Goal: Task Accomplishment & Management: Manage account settings

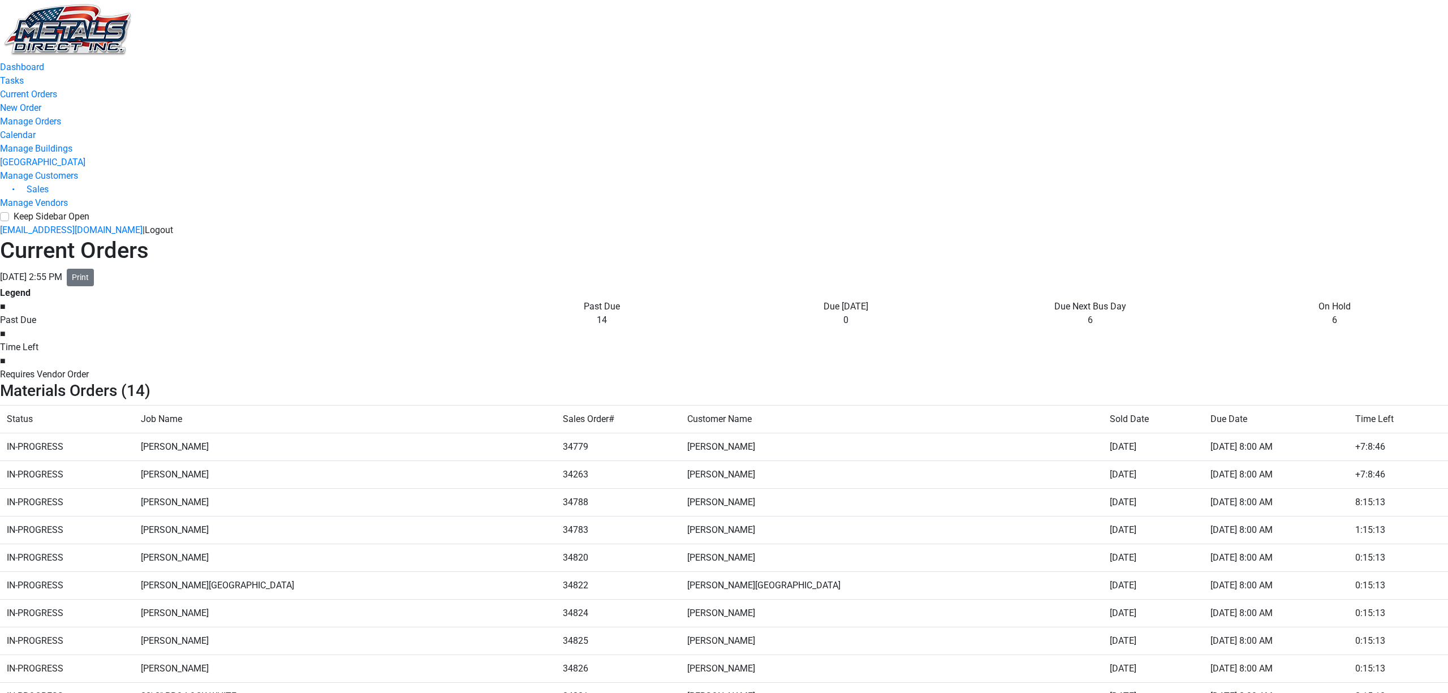
click at [478, 488] on td "[PERSON_NAME]" at bounding box center [345, 502] width 422 height 28
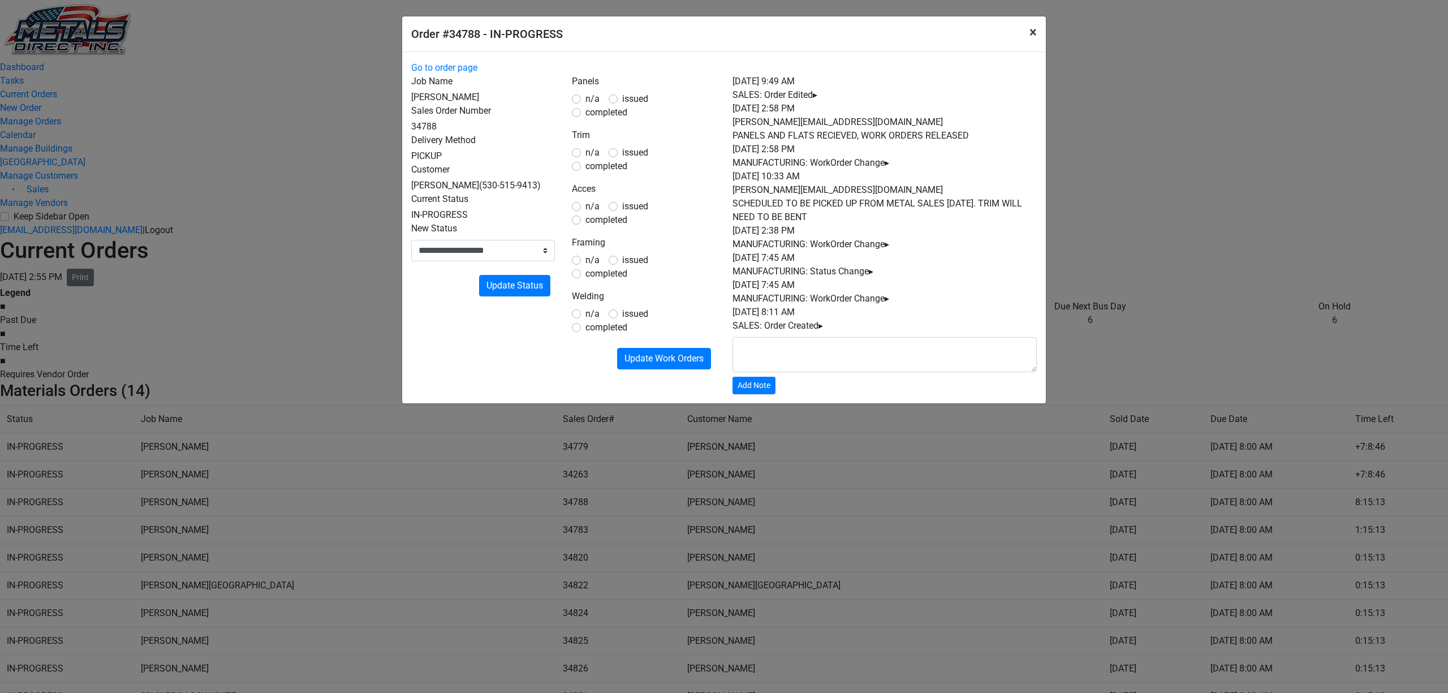
click at [1023, 32] on button "×" at bounding box center [1032, 32] width 25 height 32
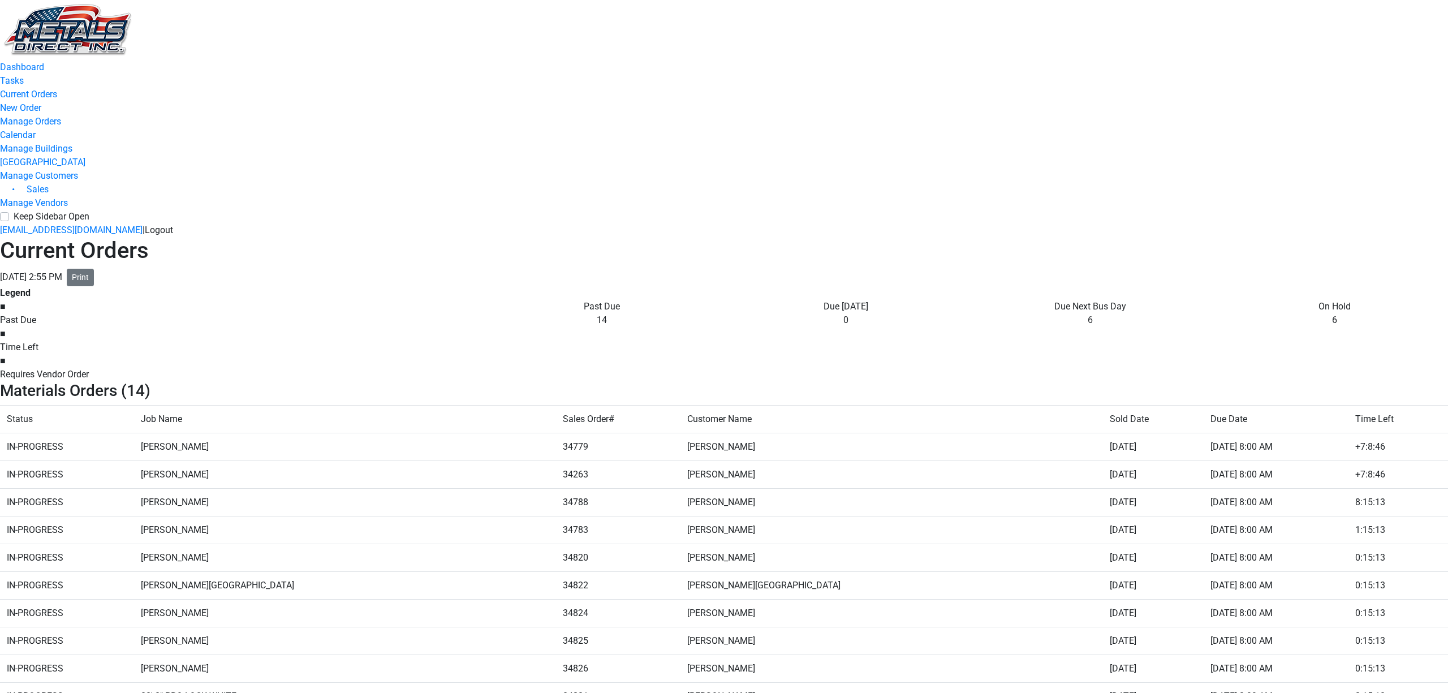
click at [843, 433] on td "[PERSON_NAME]" at bounding box center [891, 447] width 422 height 28
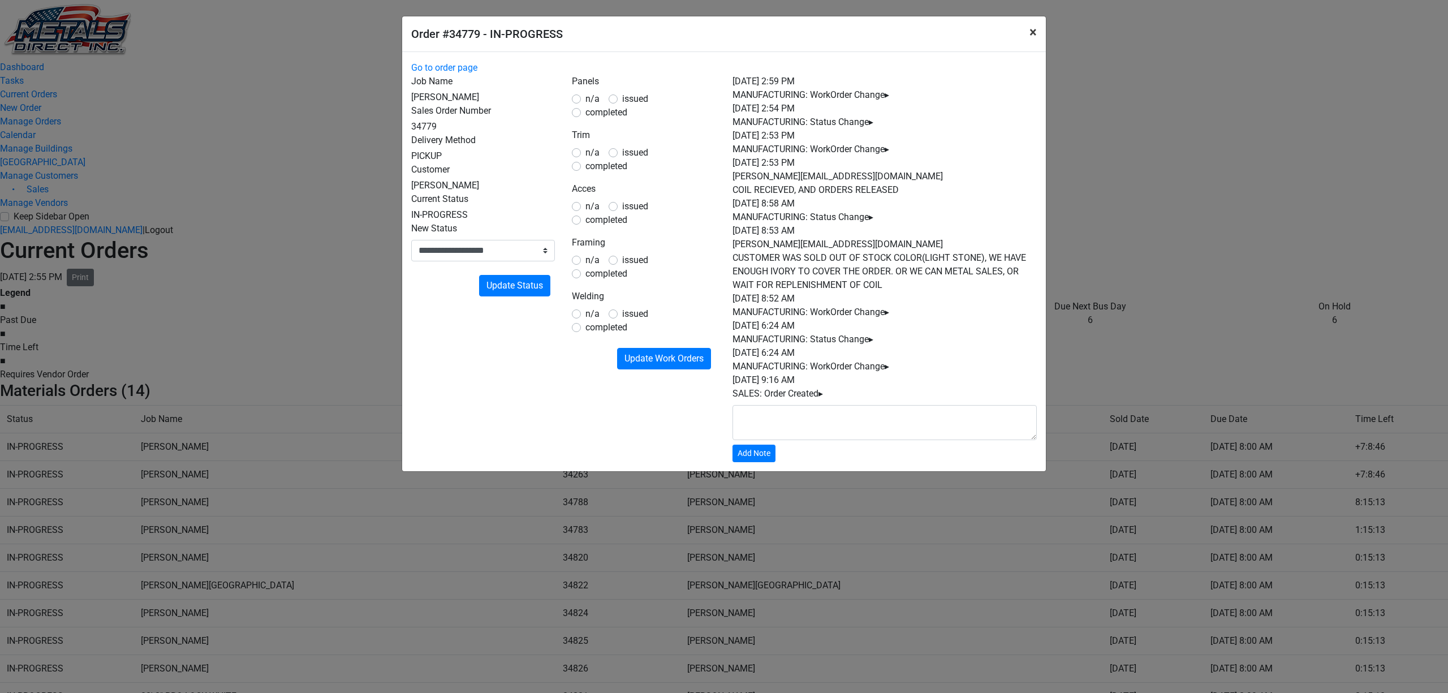
click at [1025, 37] on button "×" at bounding box center [1032, 32] width 25 height 32
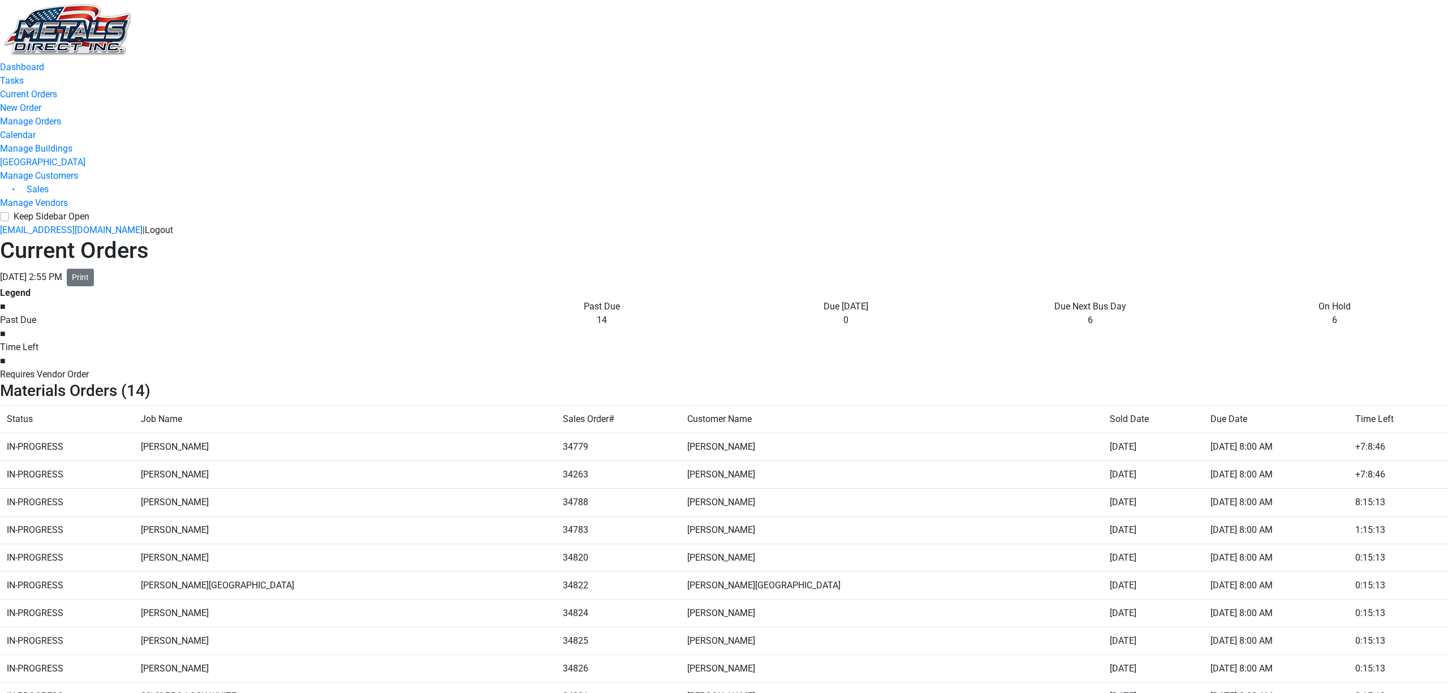
scroll to position [75, 0]
click at [783, 488] on td "[PERSON_NAME]" at bounding box center [891, 502] width 422 height 28
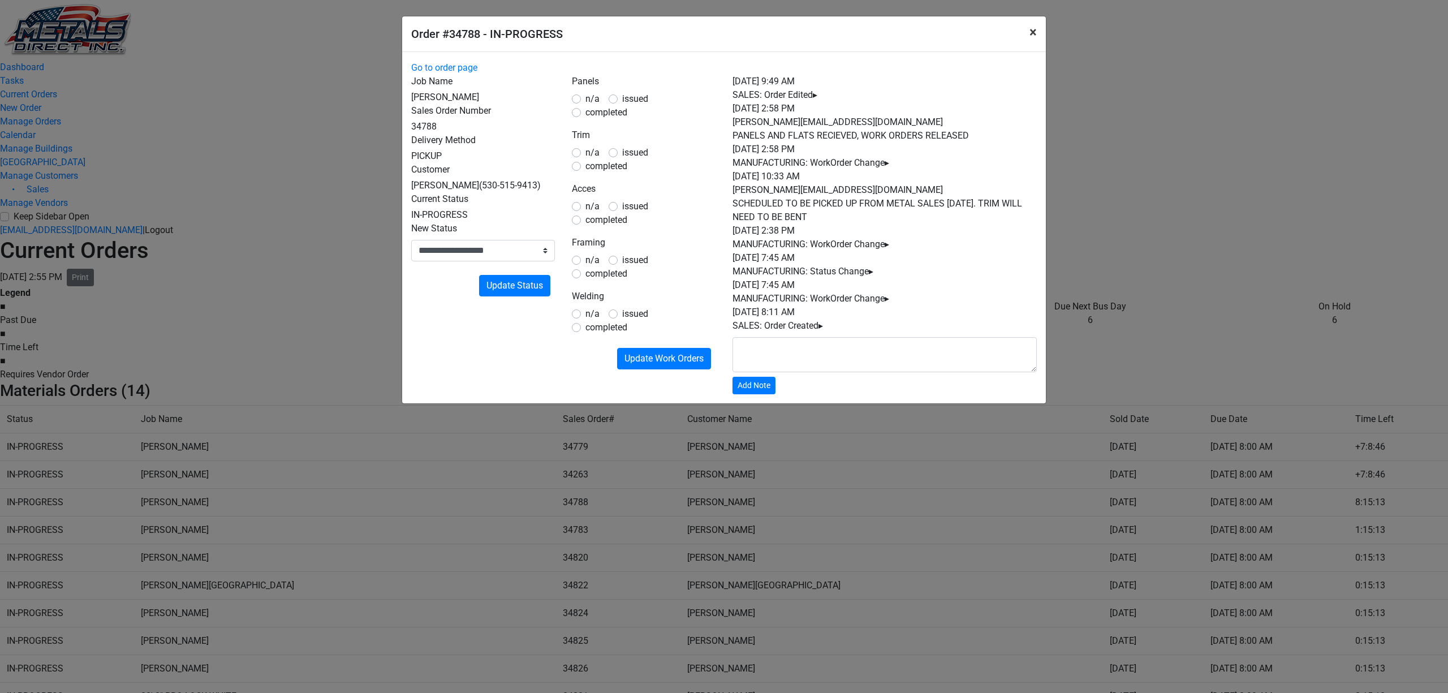
click at [1025, 30] on button "×" at bounding box center [1032, 32] width 25 height 32
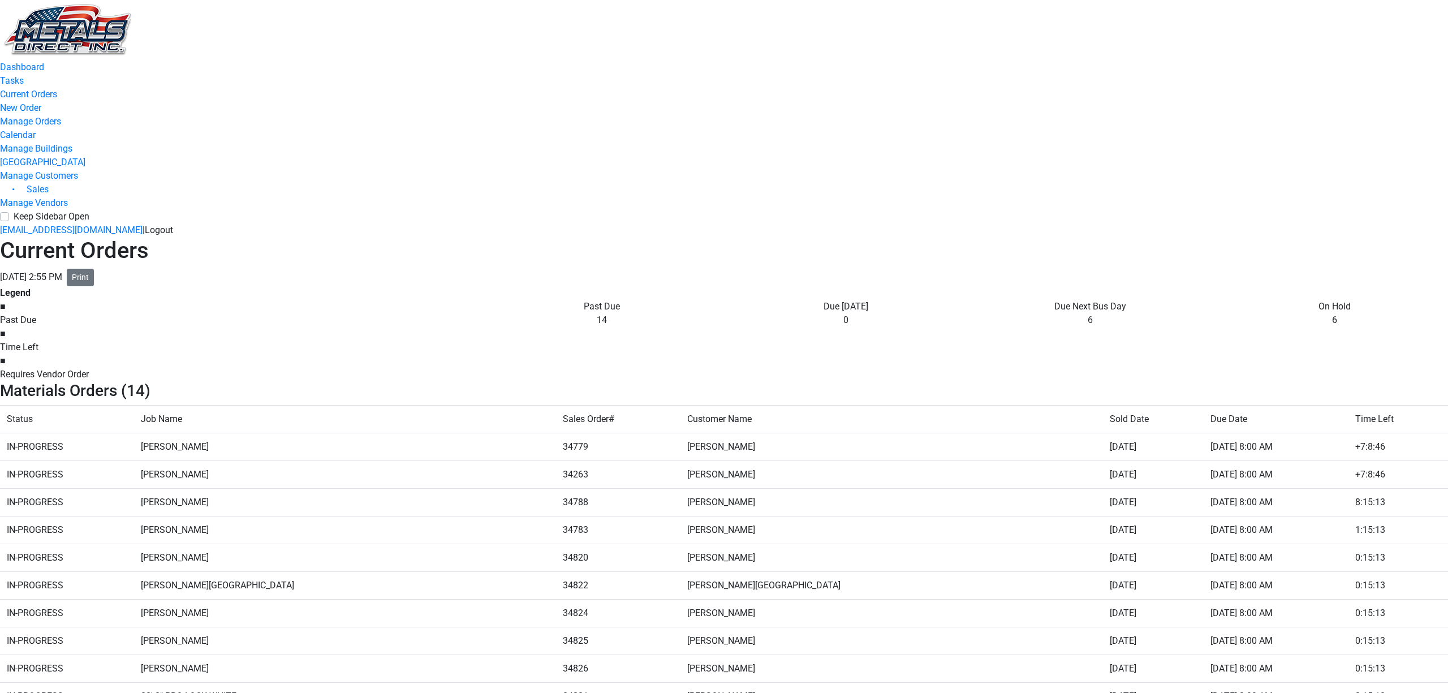
click at [755, 497] on span "[PERSON_NAME]" at bounding box center [721, 502] width 68 height 11
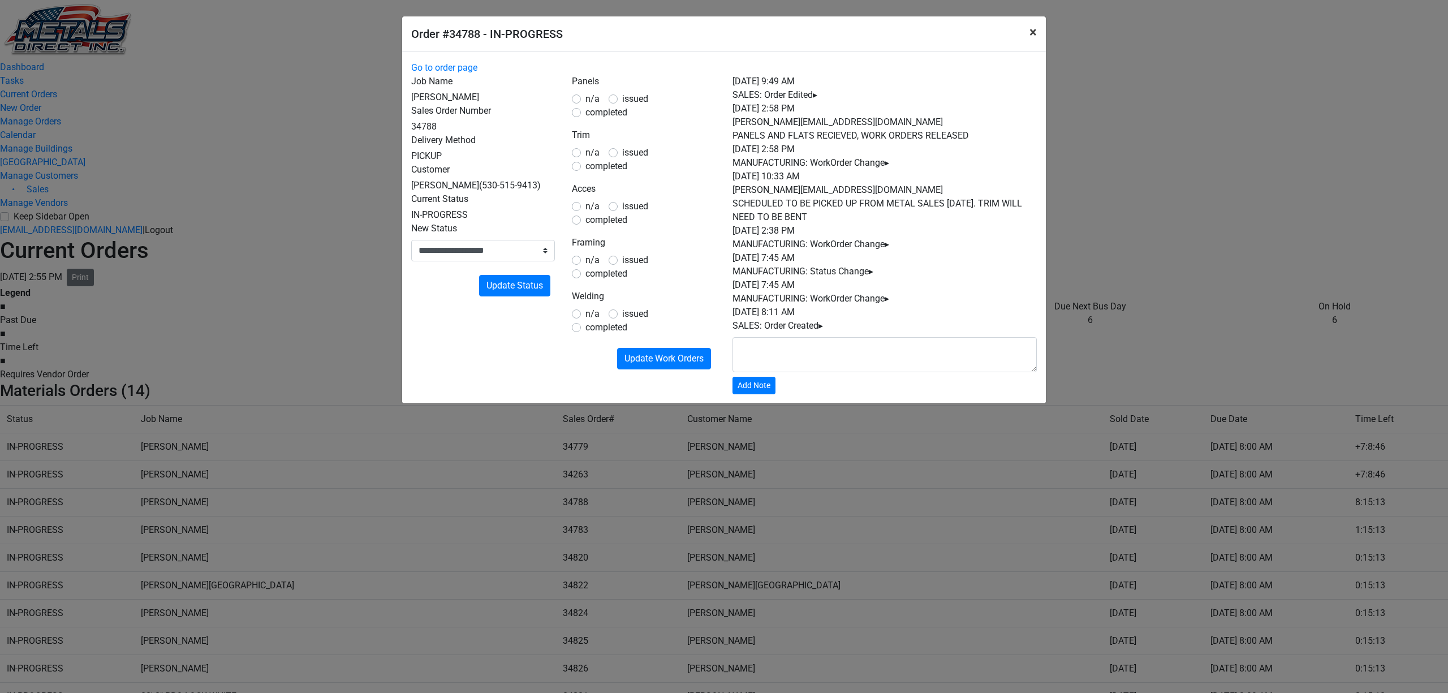
click at [1034, 28] on button "×" at bounding box center [1032, 32] width 25 height 32
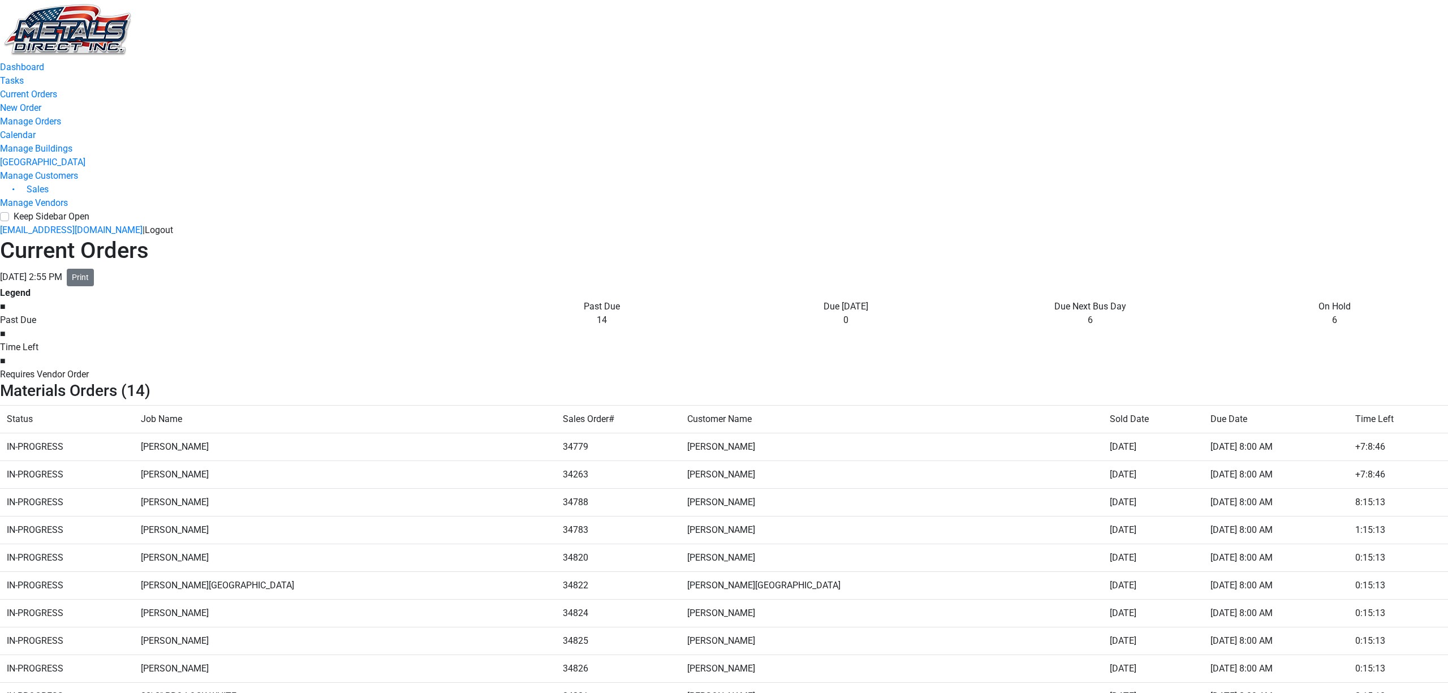
scroll to position [245, 0]
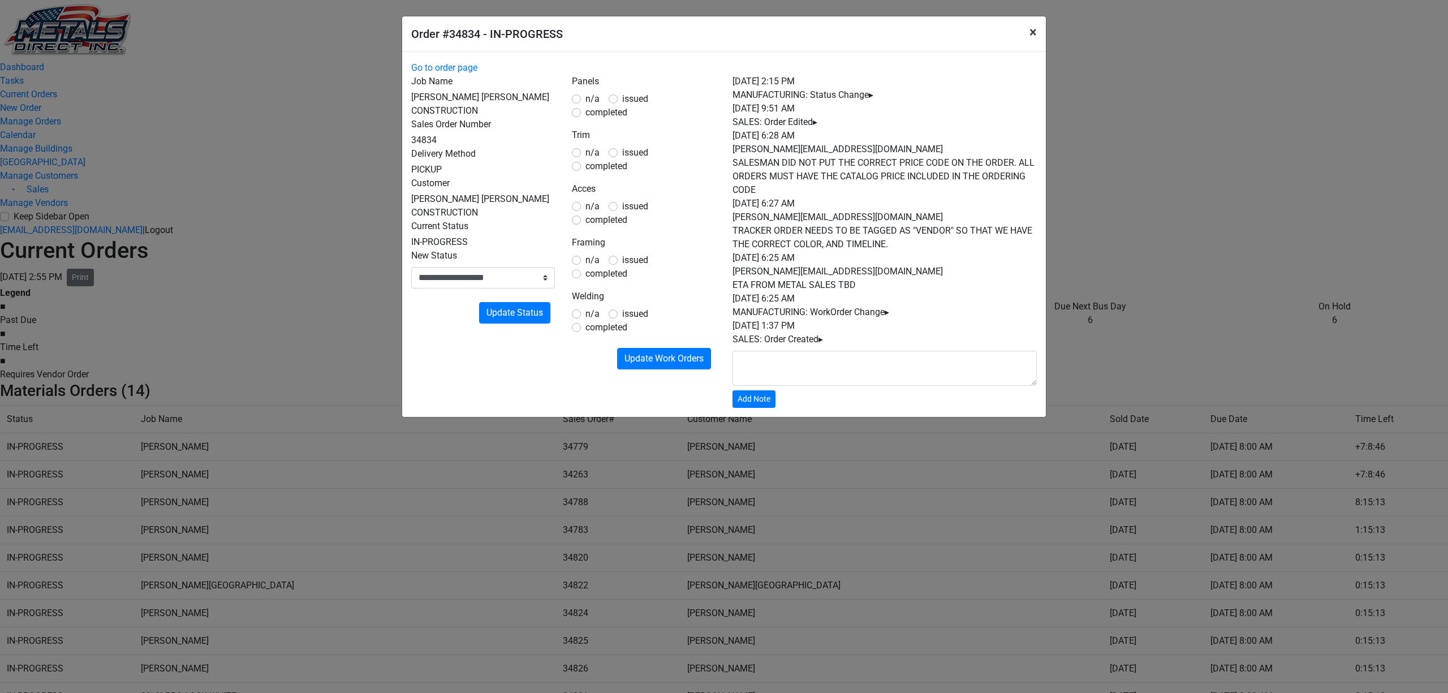
click at [1028, 30] on button "×" at bounding box center [1032, 32] width 25 height 32
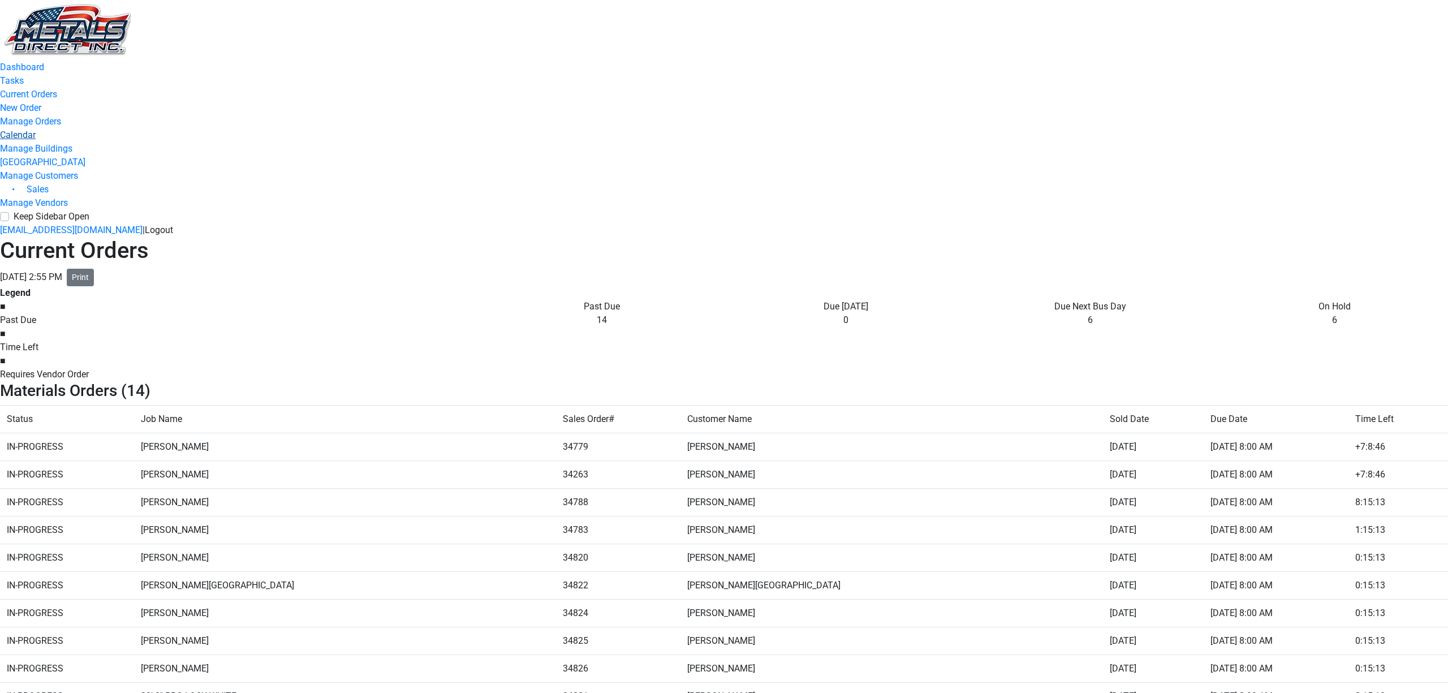
click at [92, 142] on div "Calendar" at bounding box center [724, 135] width 1448 height 14
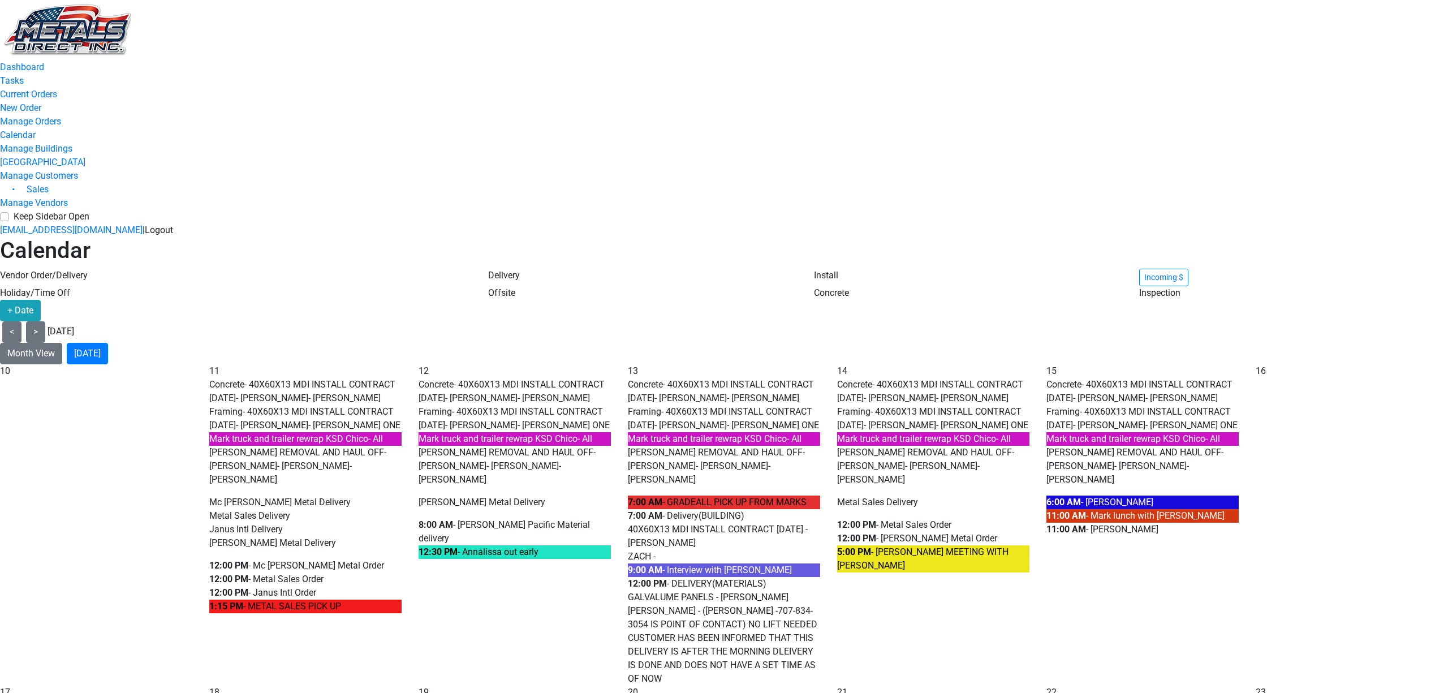
click at [783, 509] on div "7:00 AM - Delivery (BUILDING)" at bounding box center [724, 516] width 192 height 14
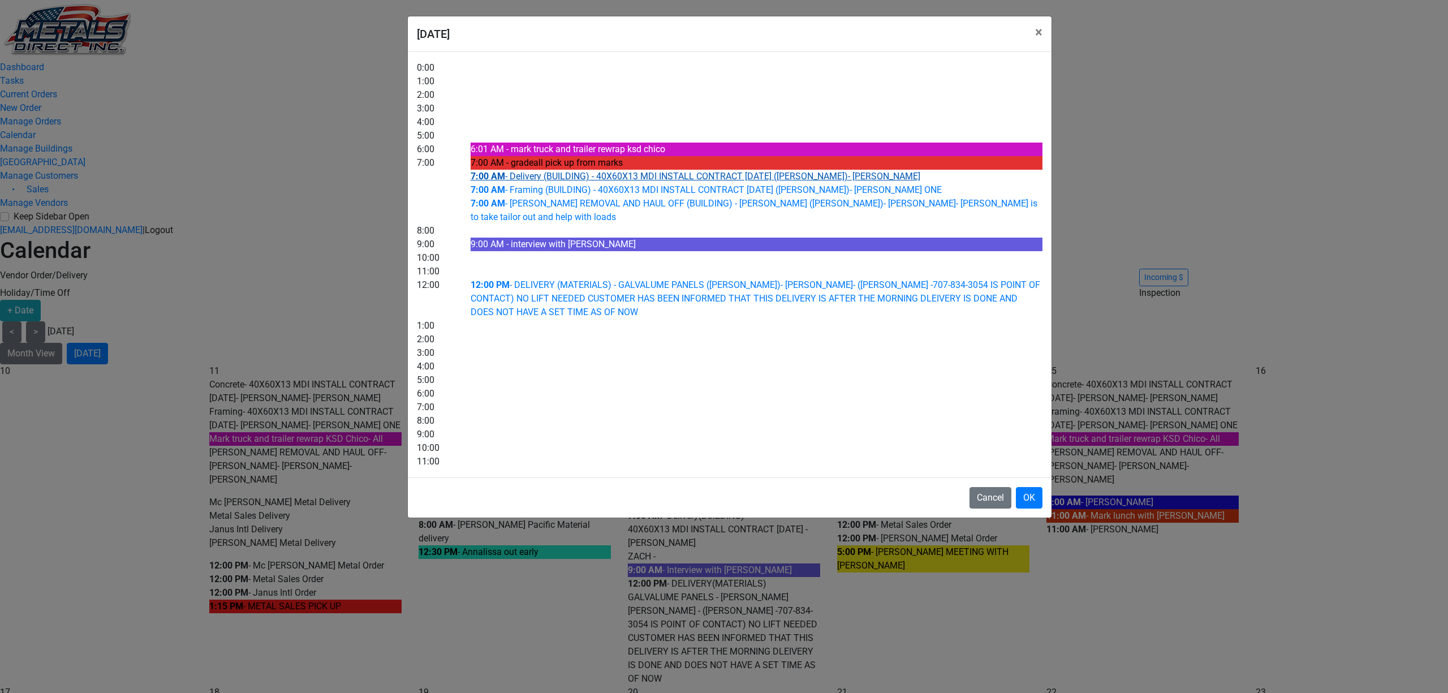
click at [736, 182] on link "7:00 AM - Delivery (BUILDING) - 40X60X13 MDI INSTALL CONTRACT [DATE] ([PERSON_N…" at bounding box center [696, 176] width 450 height 11
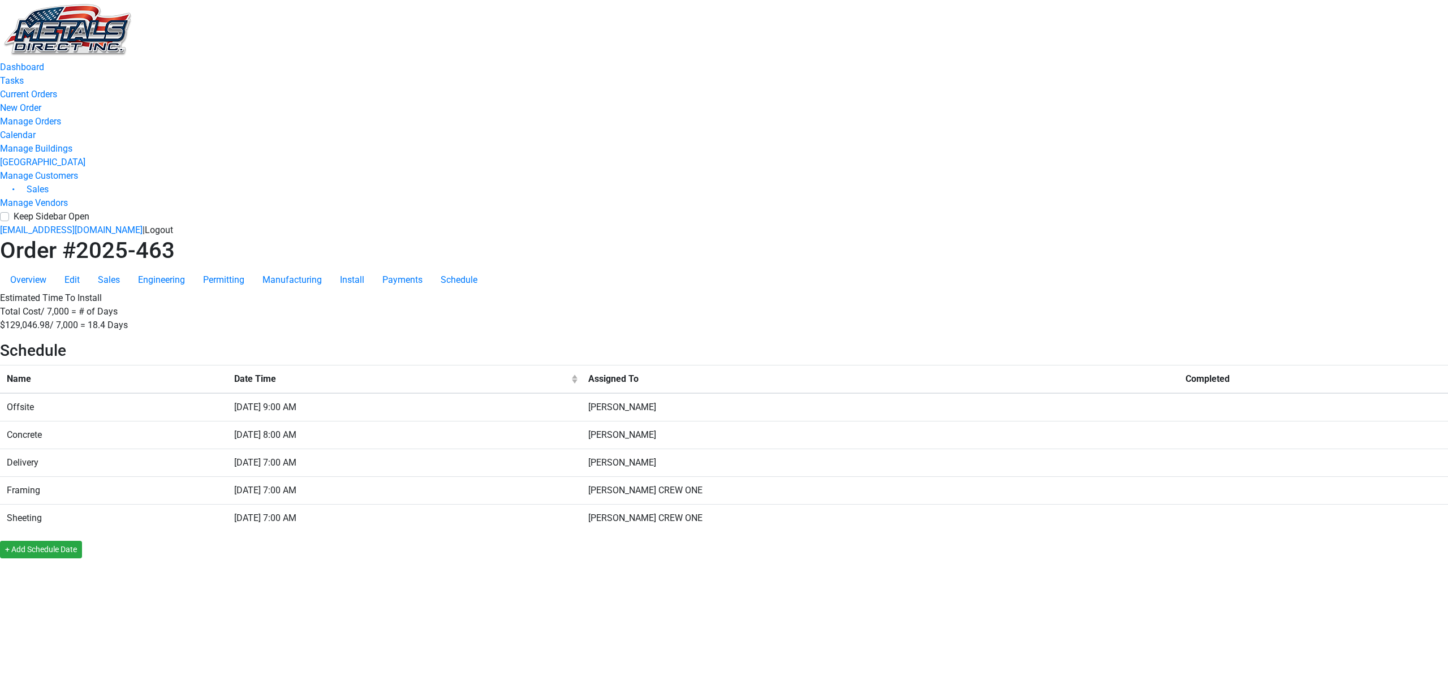
click at [227, 448] on td "Delivery" at bounding box center [113, 462] width 227 height 28
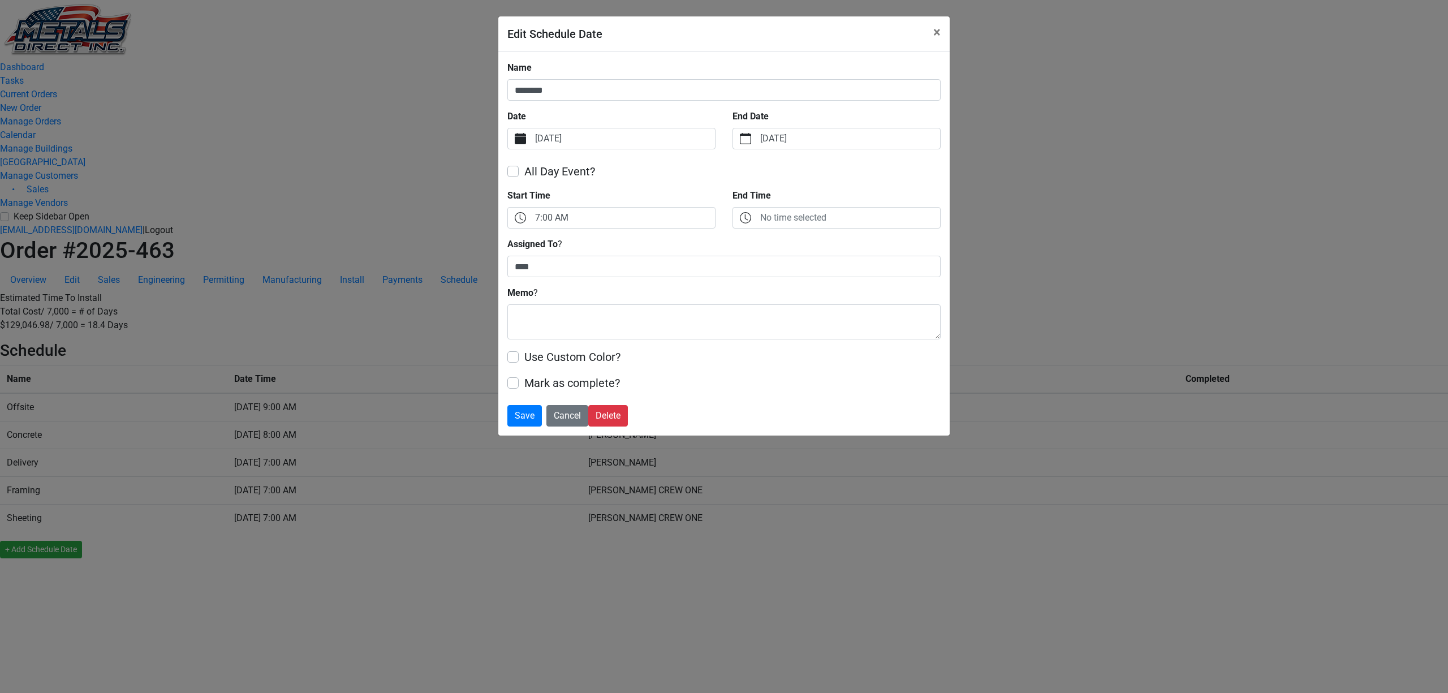
click at [650, 139] on label "[DATE]" at bounding box center [624, 138] width 182 height 20
click at [533, 139] on button "Date" at bounding box center [520, 138] width 25 height 20
click at [609, 279] on span "14" at bounding box center [611, 276] width 18 height 18
click at [516, 421] on span "Save" at bounding box center [525, 415] width 20 height 11
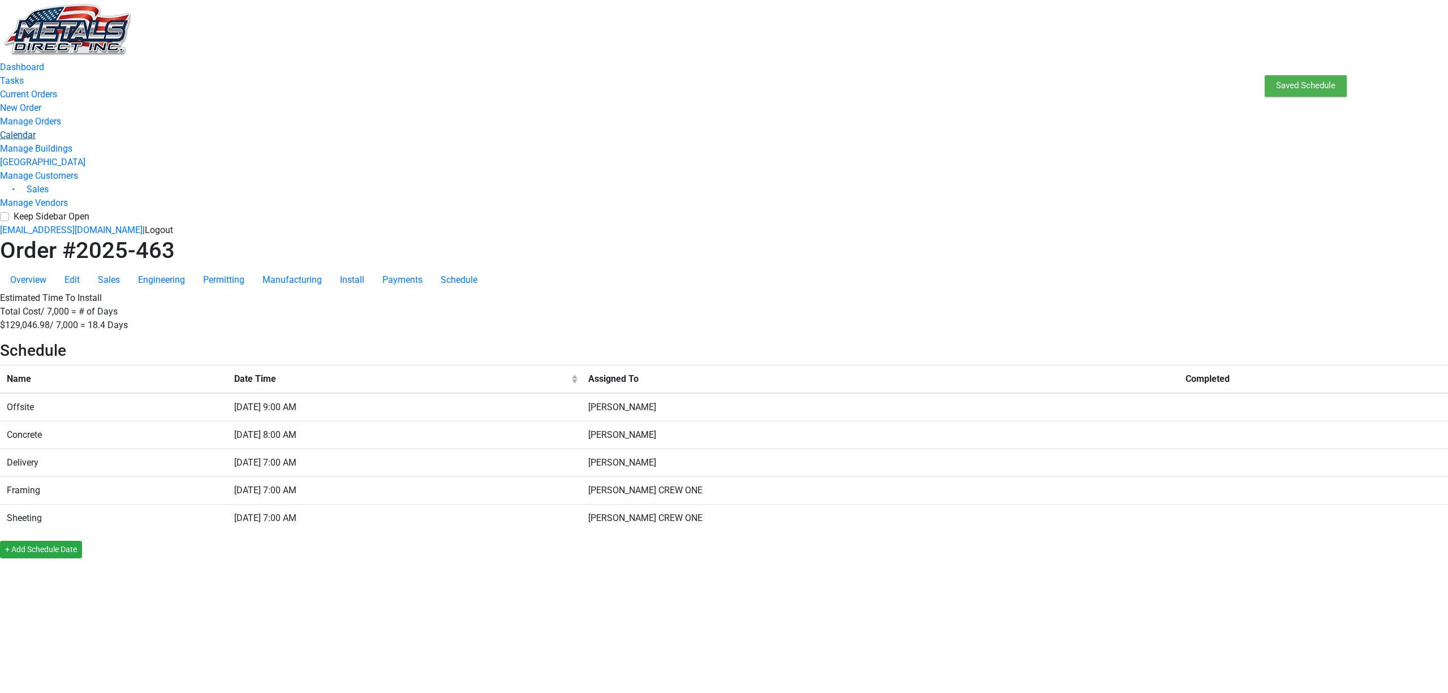
drag, startPoint x: 102, startPoint y: 265, endPoint x: 111, endPoint y: 265, distance: 9.0
click at [103, 142] on div "Calendar" at bounding box center [724, 135] width 1448 height 14
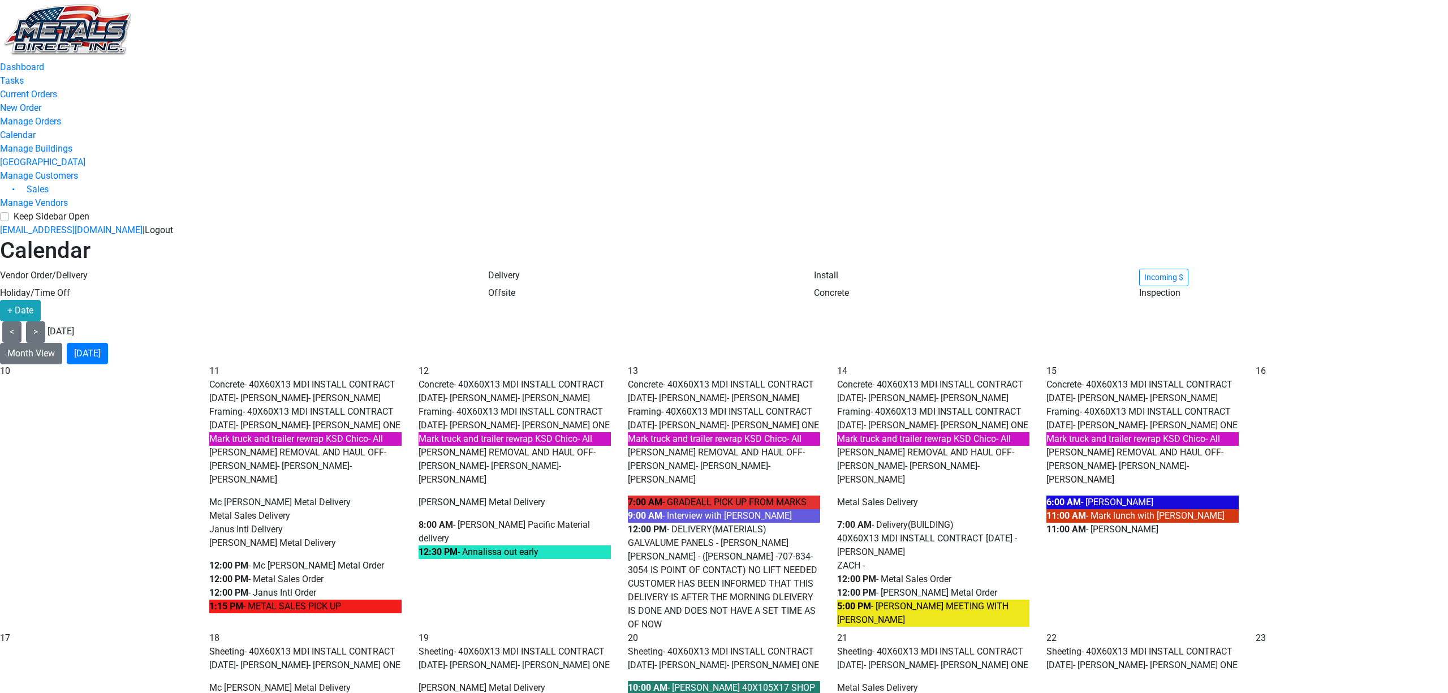
click at [758, 406] on span "- 40X60X13 MDI INSTALL CONTRACT [DATE]" at bounding box center [720, 418] width 184 height 24
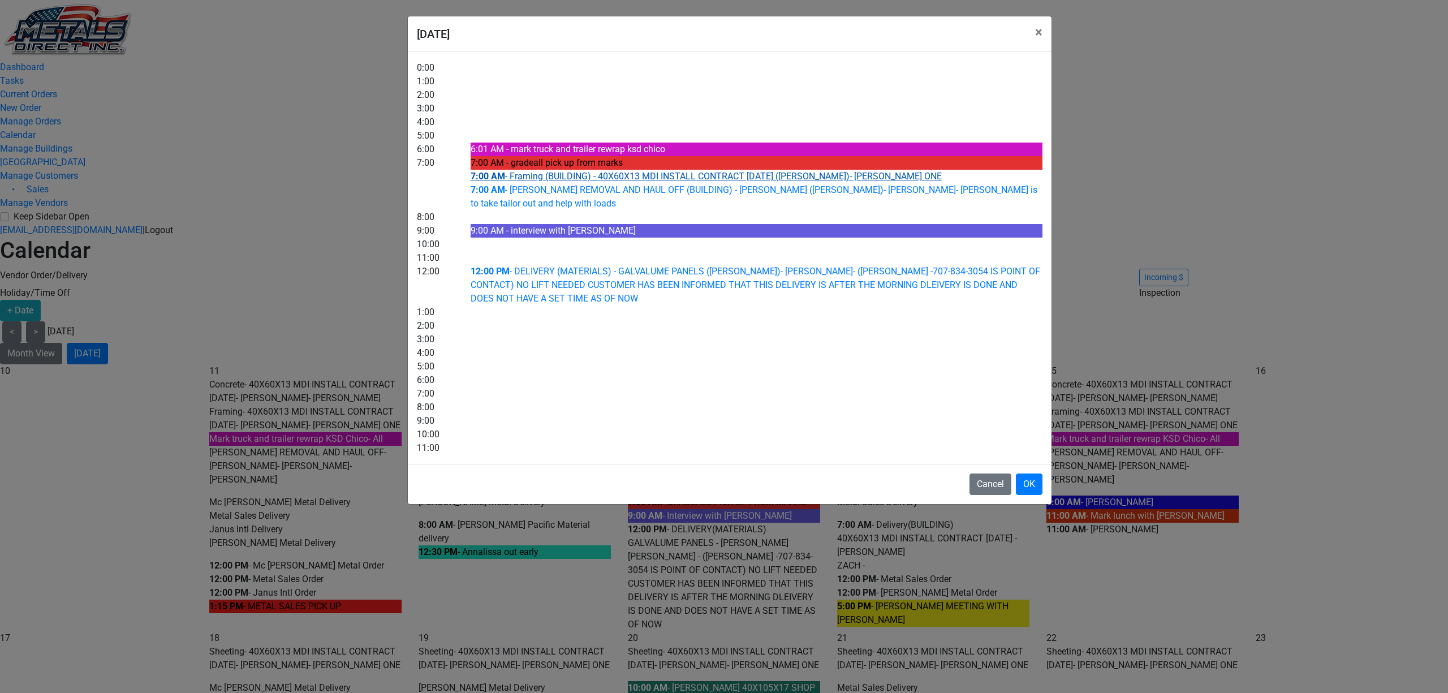
click at [706, 182] on link "7:00 AM - Framing (BUILDING) - 40X60X13 MDI INSTALL CONTRACT [DATE] ([PERSON_NA…" at bounding box center [706, 176] width 471 height 11
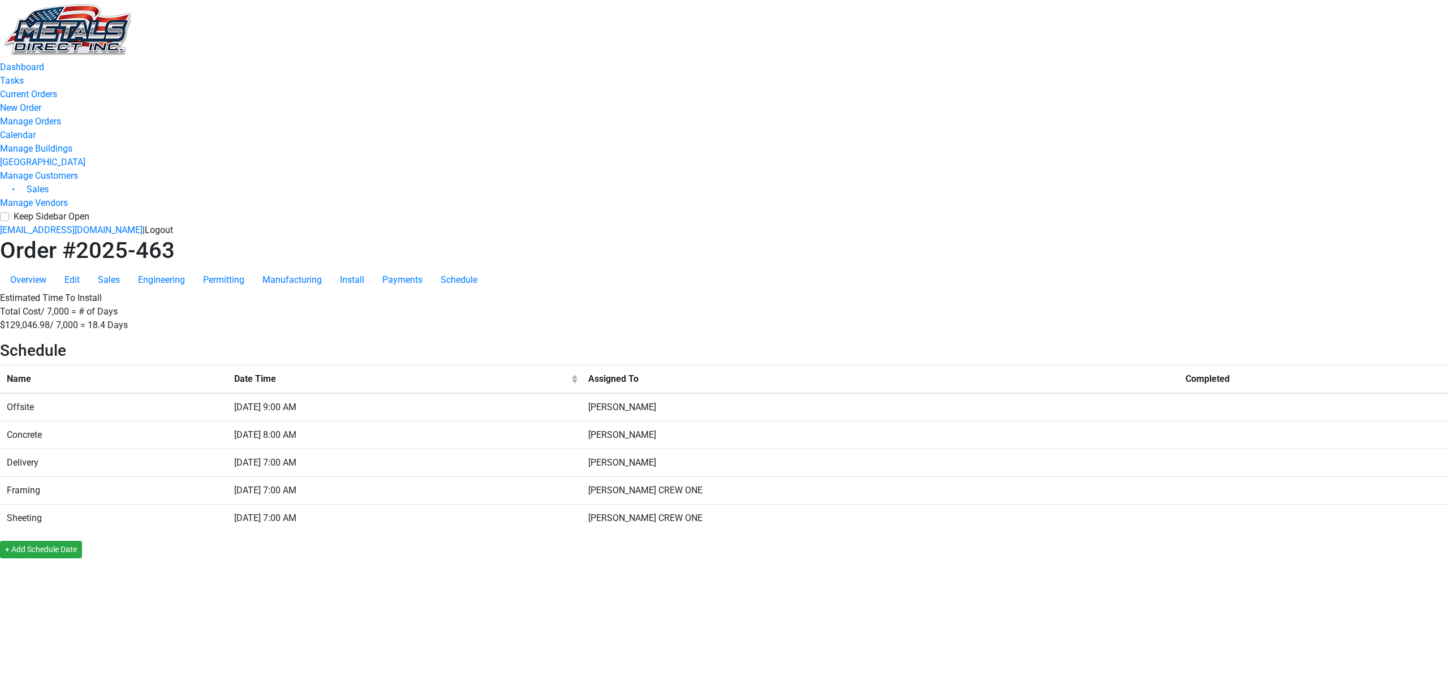
click at [227, 476] on td "Framing" at bounding box center [113, 490] width 227 height 28
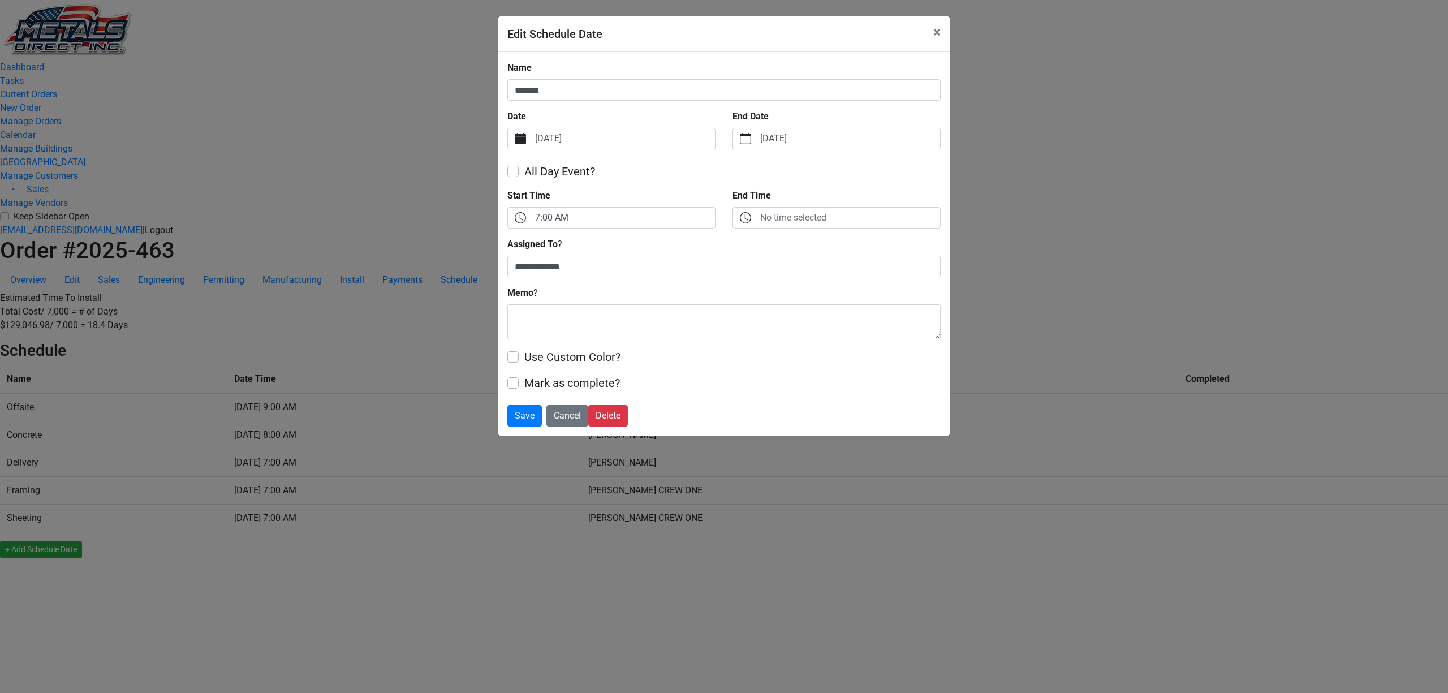
click at [640, 132] on label "[DATE]" at bounding box center [624, 138] width 182 height 20
click at [533, 132] on button "Date" at bounding box center [520, 138] width 25 height 20
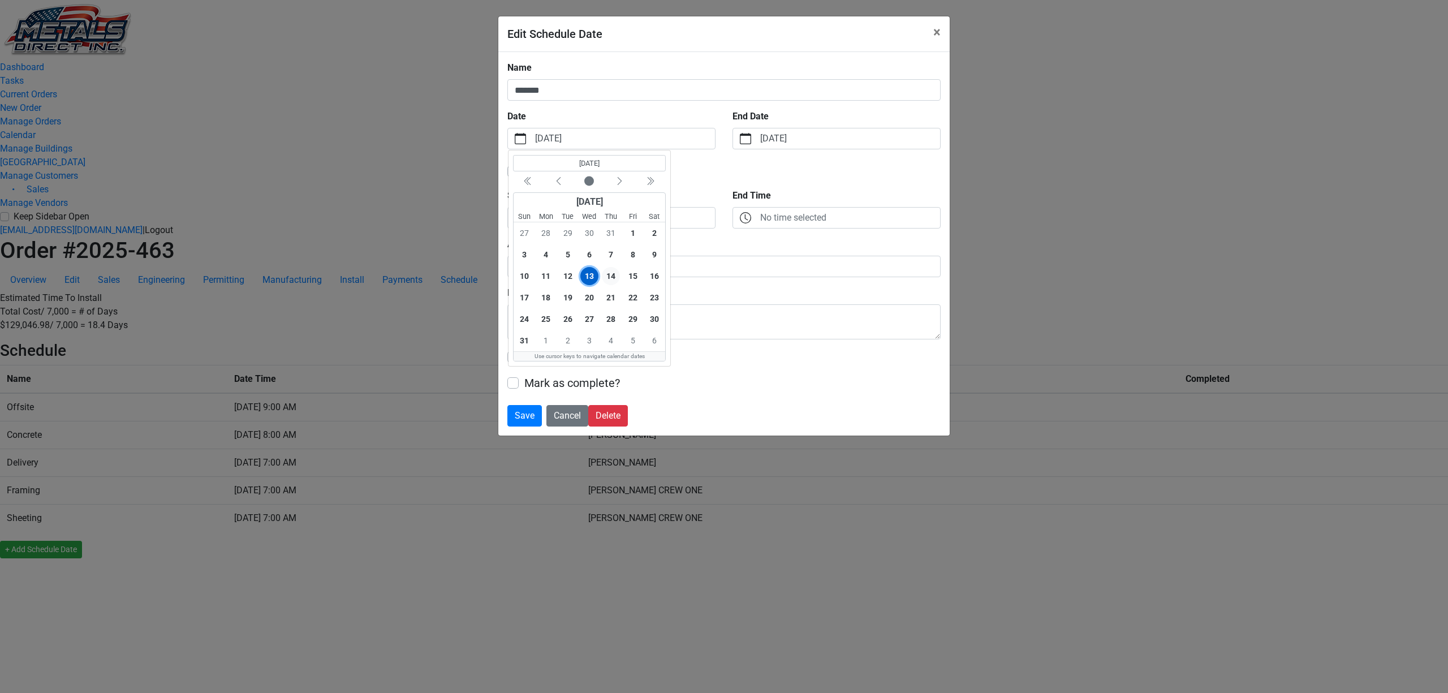
click at [611, 280] on span "14" at bounding box center [611, 276] width 18 height 18
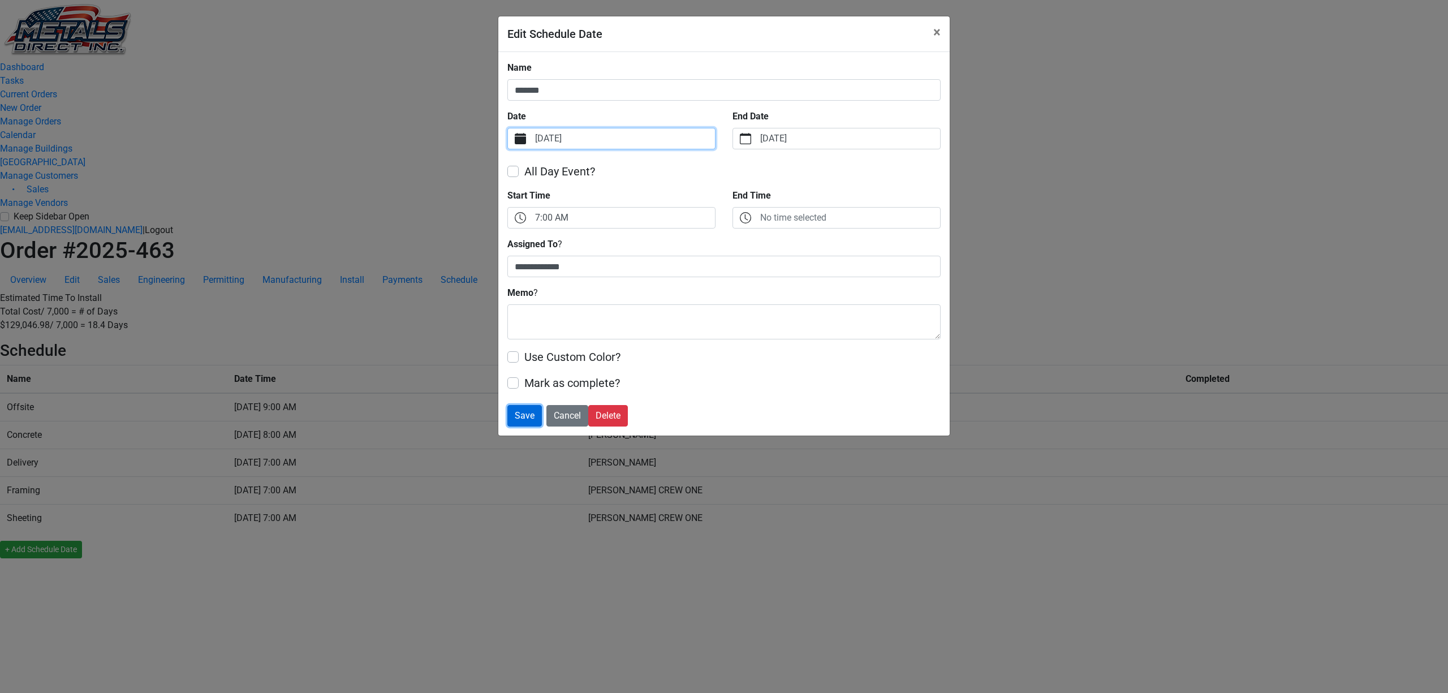
click at [534, 422] on button "Save" at bounding box center [524, 415] width 34 height 21
